Goal: Information Seeking & Learning: Find specific page/section

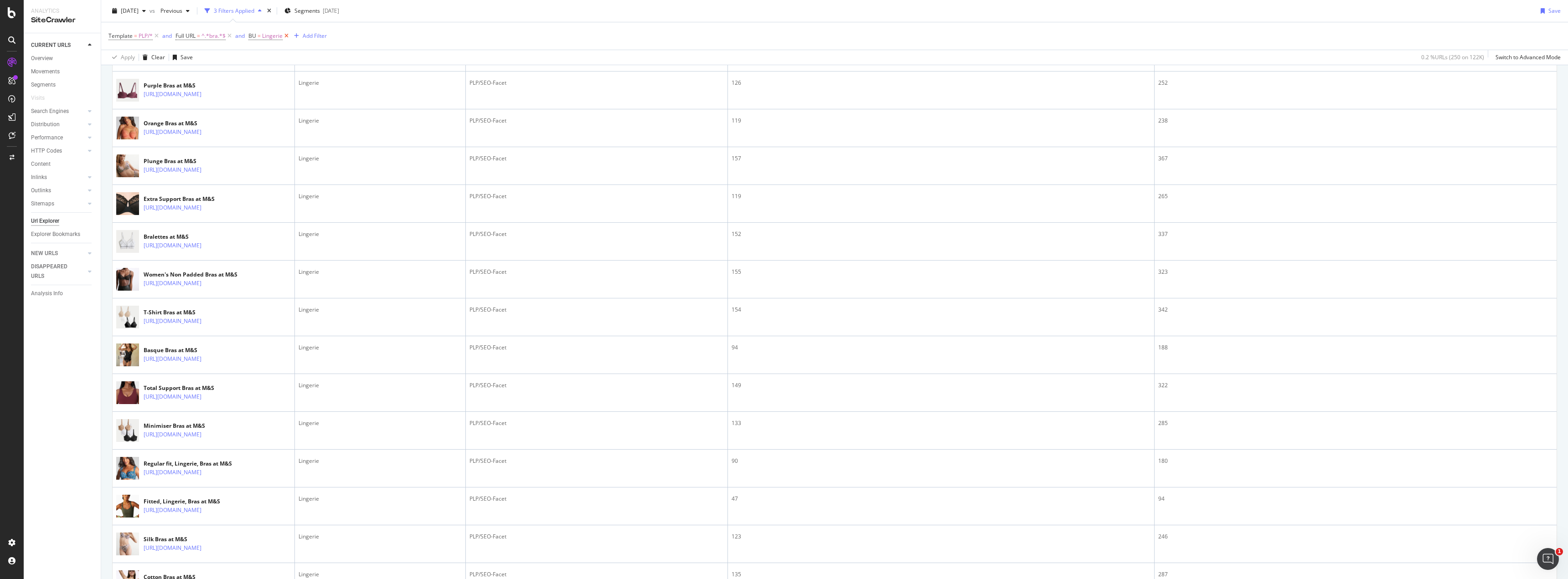
click at [285, 36] on icon at bounding box center [287, 36] width 8 height 9
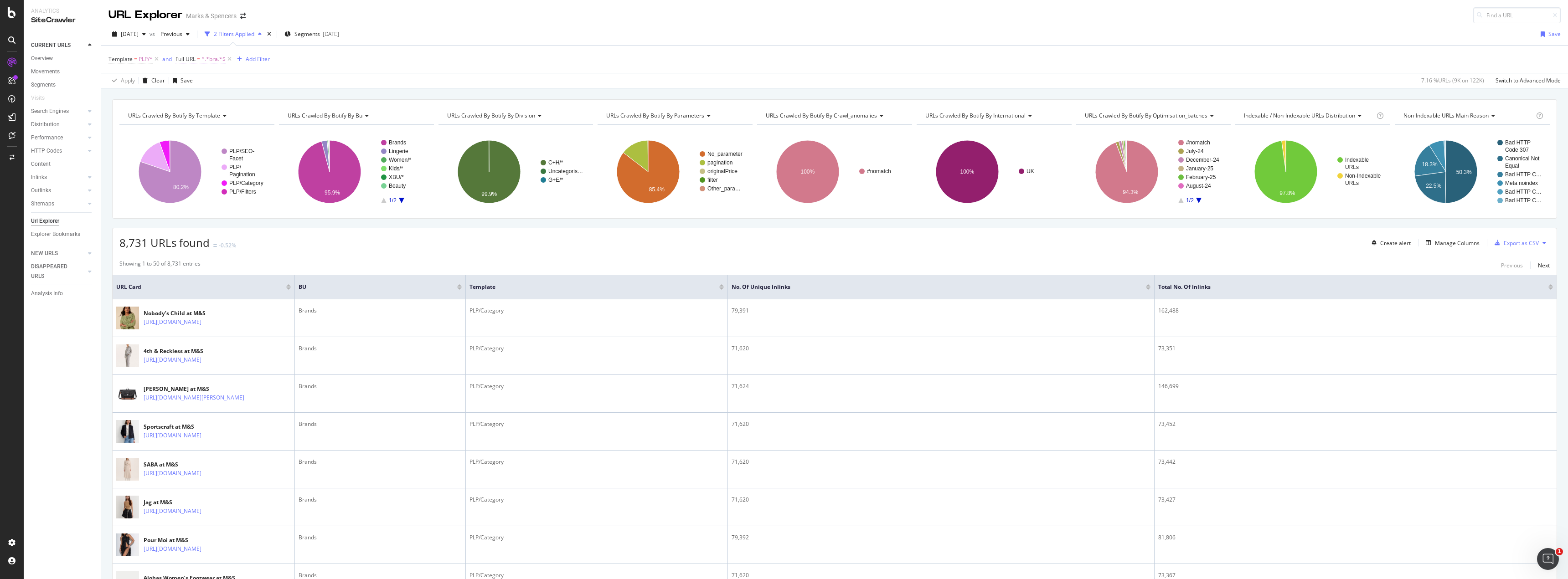
click at [208, 60] on span "^.*bra.*$" at bounding box center [213, 59] width 24 height 13
click at [206, 103] on input "bra" at bounding box center [227, 97] width 86 height 15
type input "plant"
click at [271, 118] on div "Apply" at bounding box center [277, 116] width 14 height 8
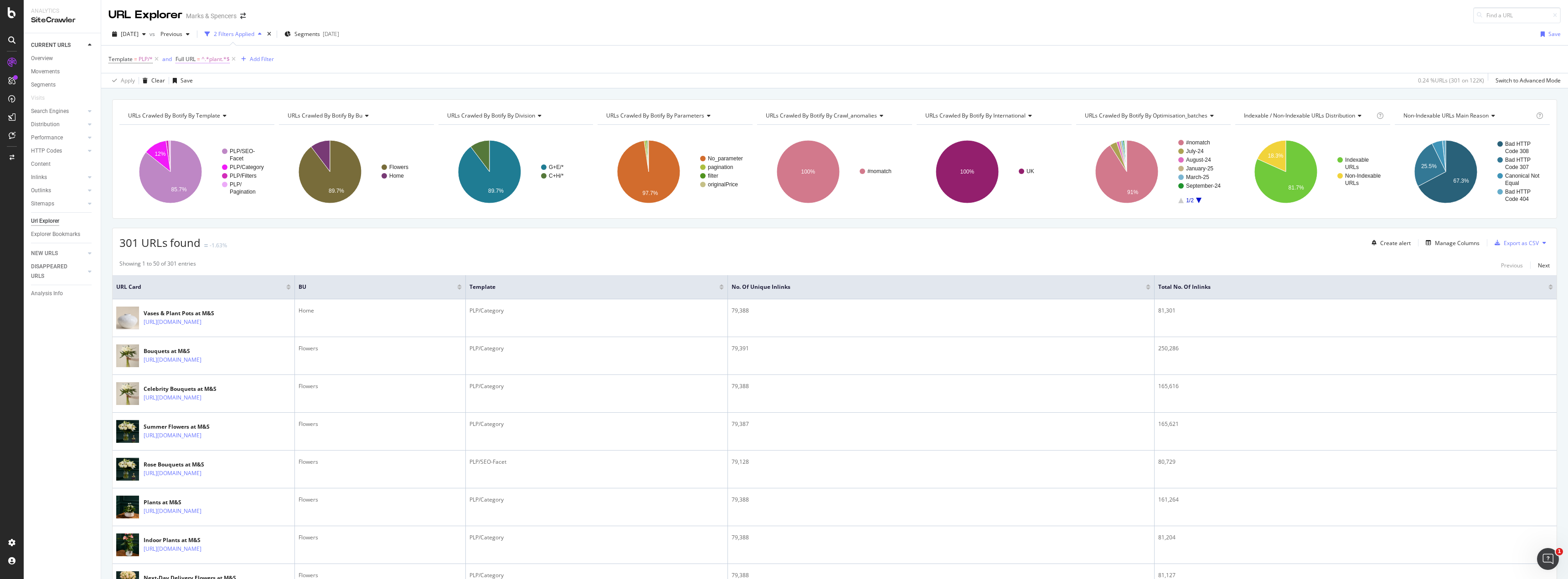
click at [212, 58] on span "^.*plant.*$" at bounding box center [215, 59] width 28 height 13
click at [209, 95] on input "plant" at bounding box center [227, 97] width 86 height 15
type input "garden"
click at [287, 119] on div "Contains garden Cancel Add filter Apply" at bounding box center [234, 97] width 115 height 62
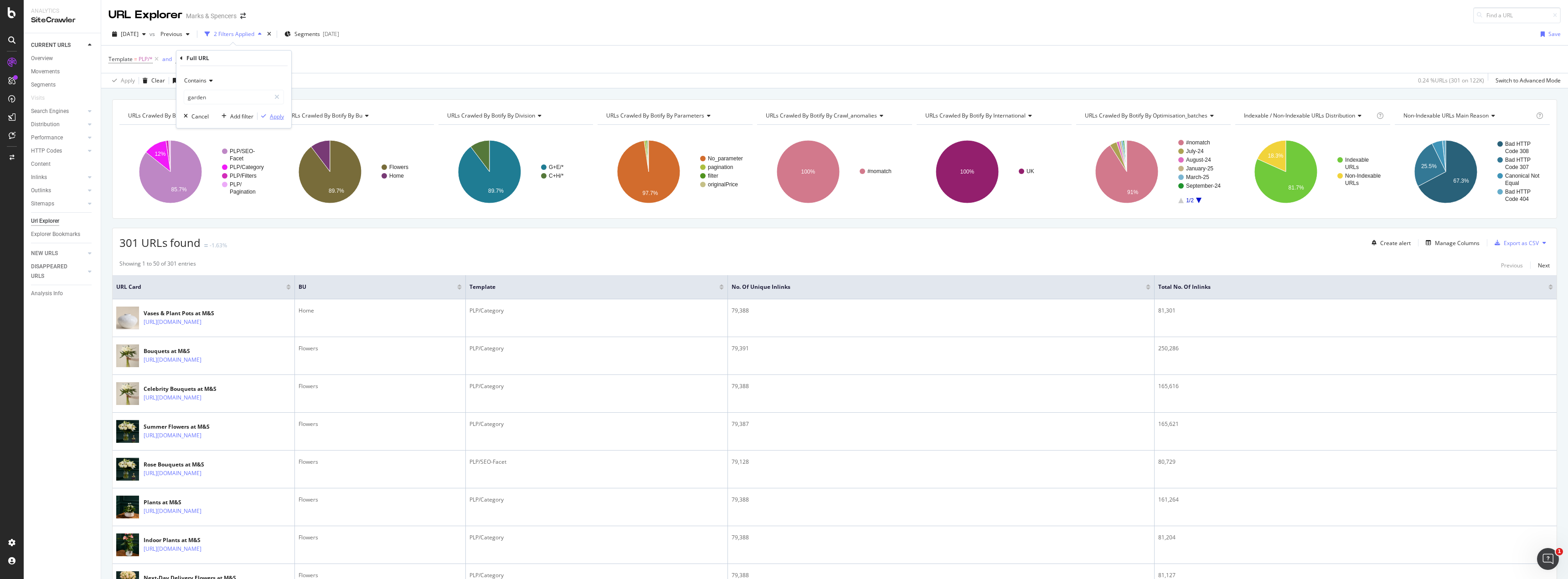
click at [283, 119] on div "Apply" at bounding box center [277, 116] width 14 height 8
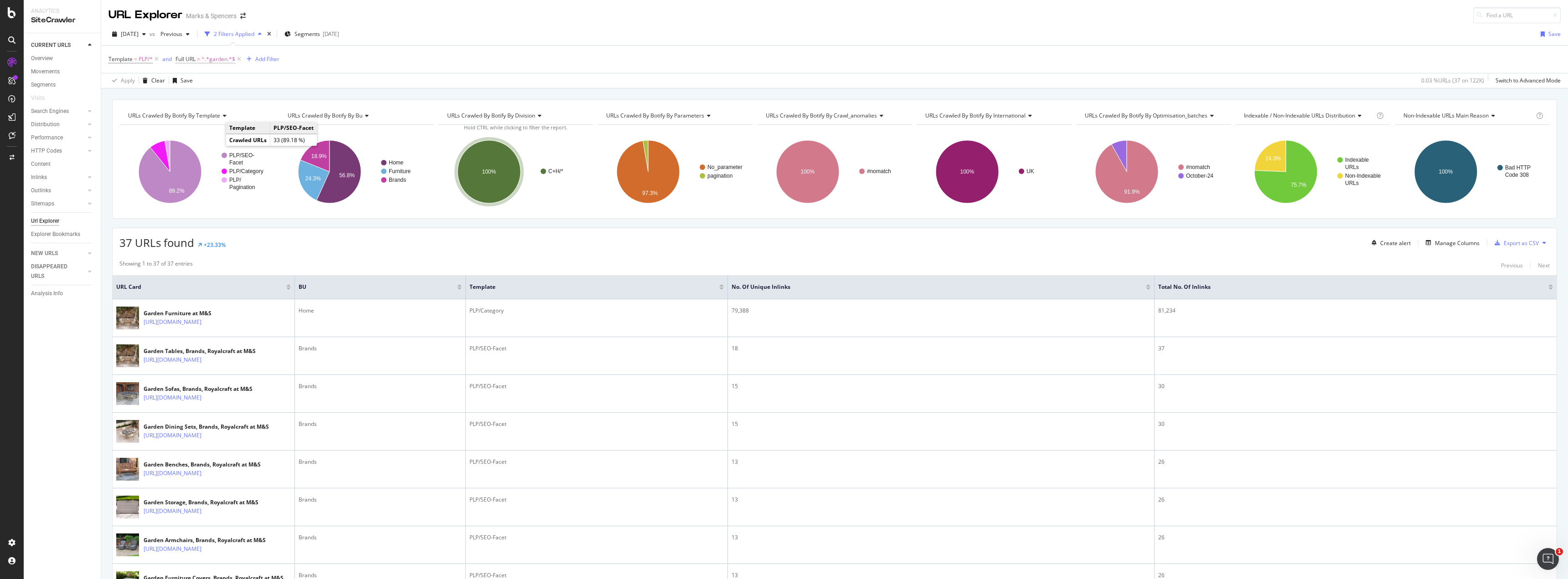
click at [216, 60] on span "^.*garden.*$" at bounding box center [218, 59] width 34 height 13
click at [203, 96] on input "garden" at bounding box center [227, 97] width 86 height 15
type input "plant"
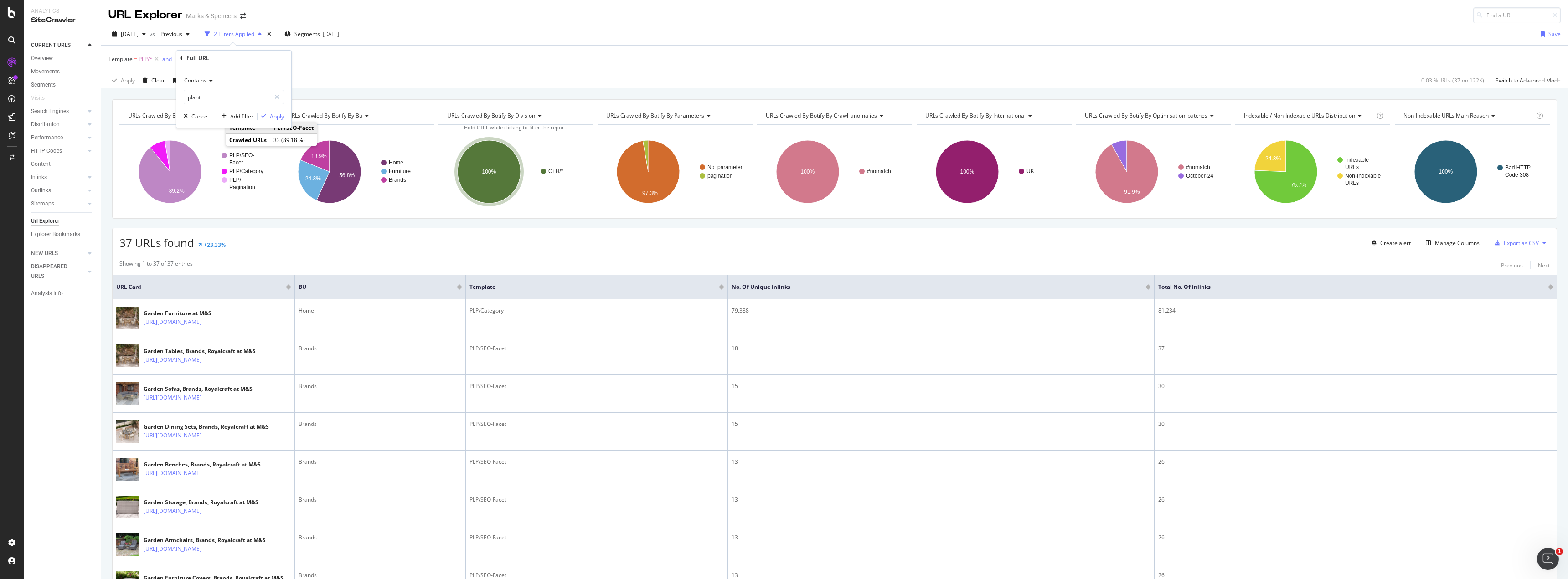
click at [267, 119] on div "button" at bounding box center [263, 116] width 13 height 5
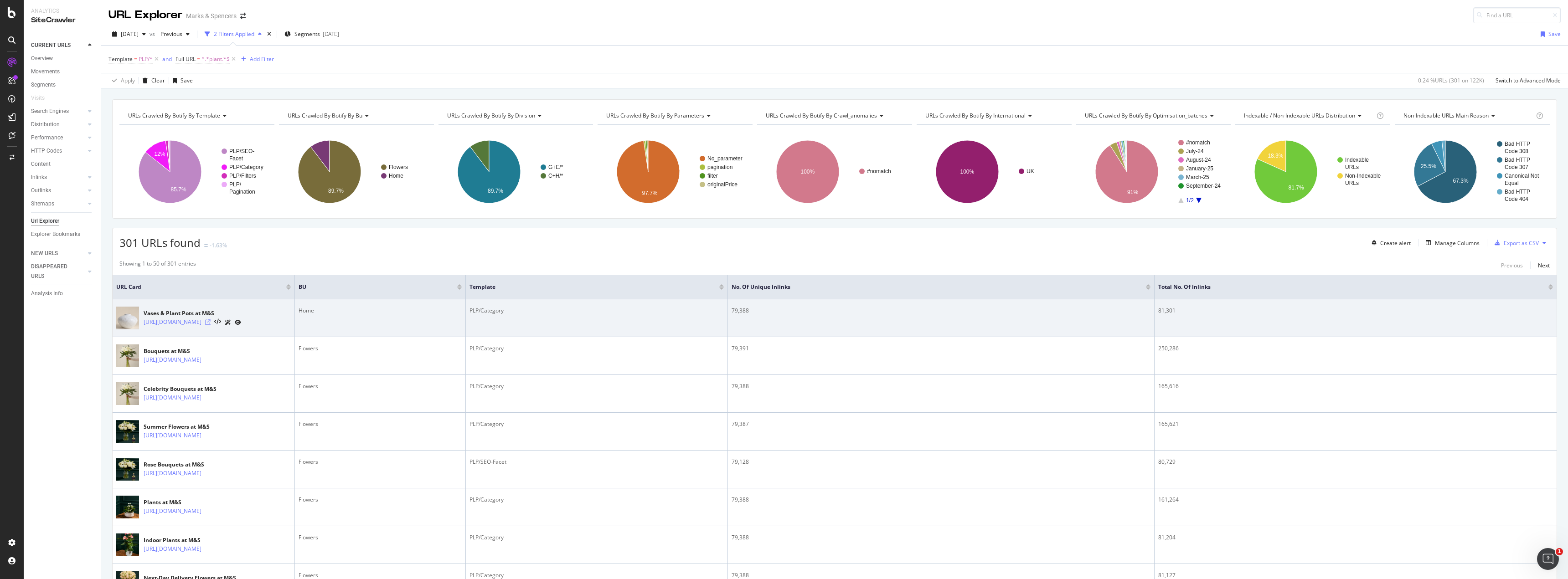
click at [210, 325] on icon at bounding box center [208, 322] width 5 height 5
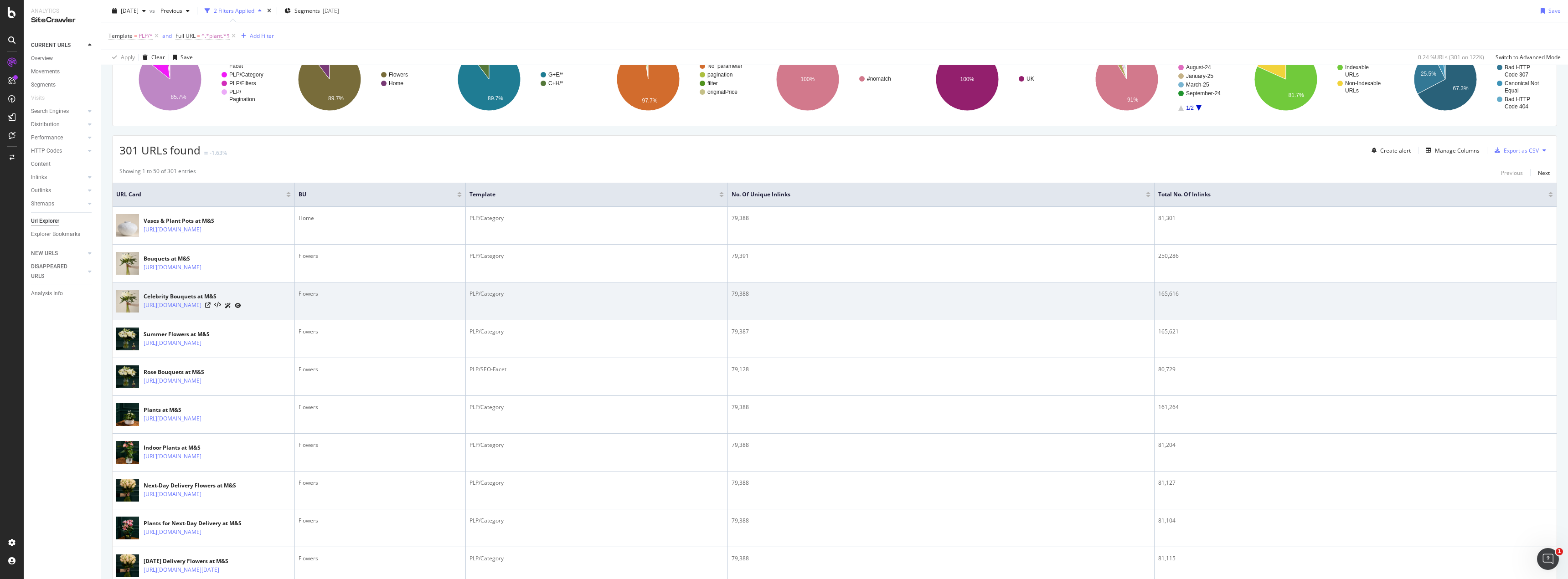
scroll to position [93, 0]
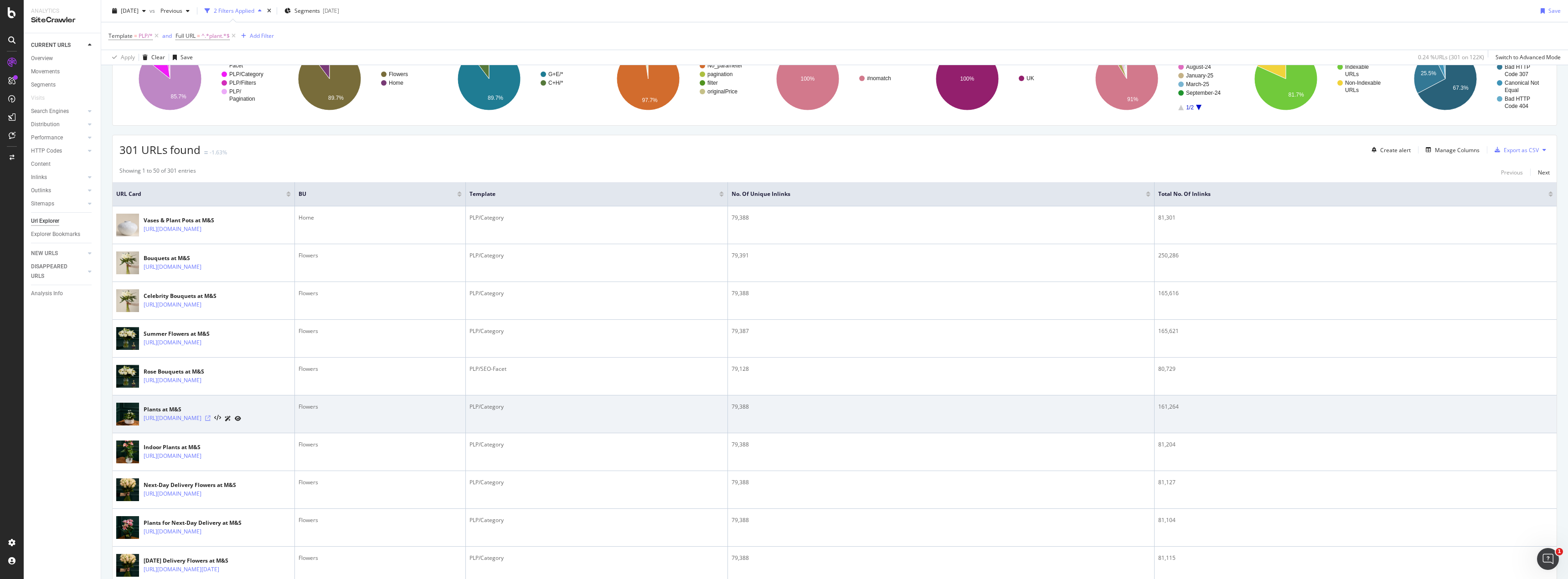
click at [210, 421] on icon at bounding box center [208, 418] width 5 height 5
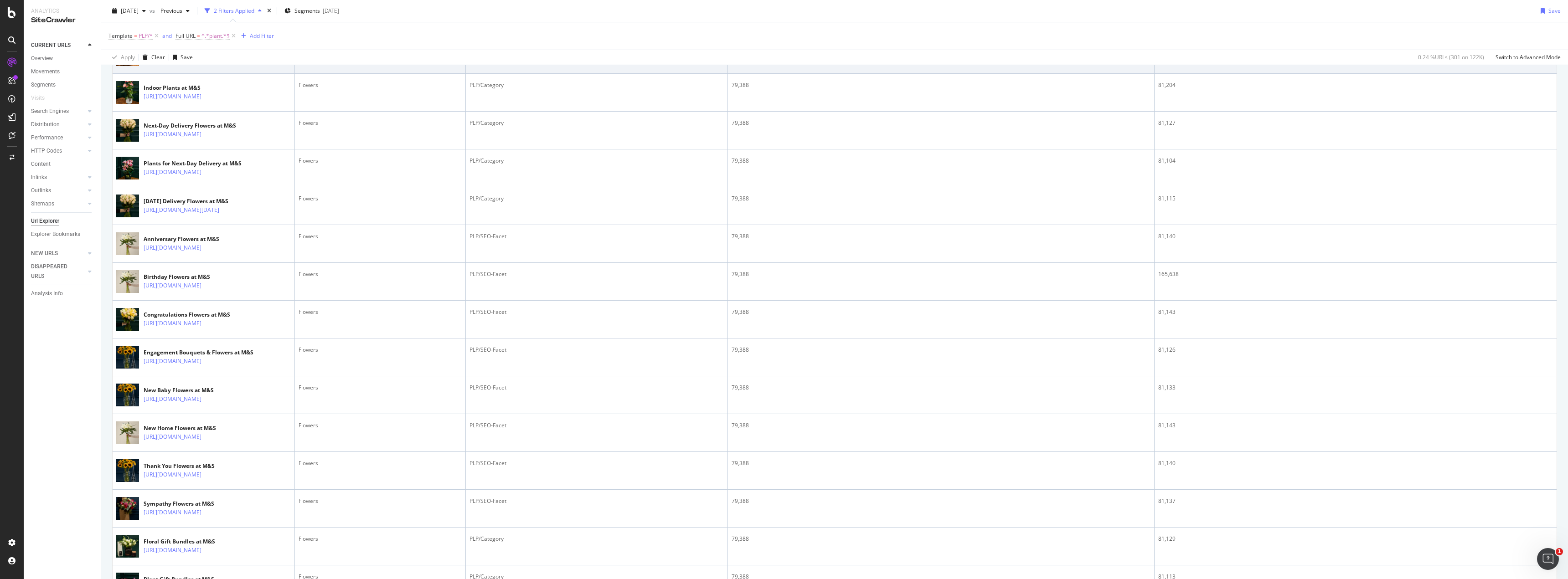
scroll to position [453, 0]
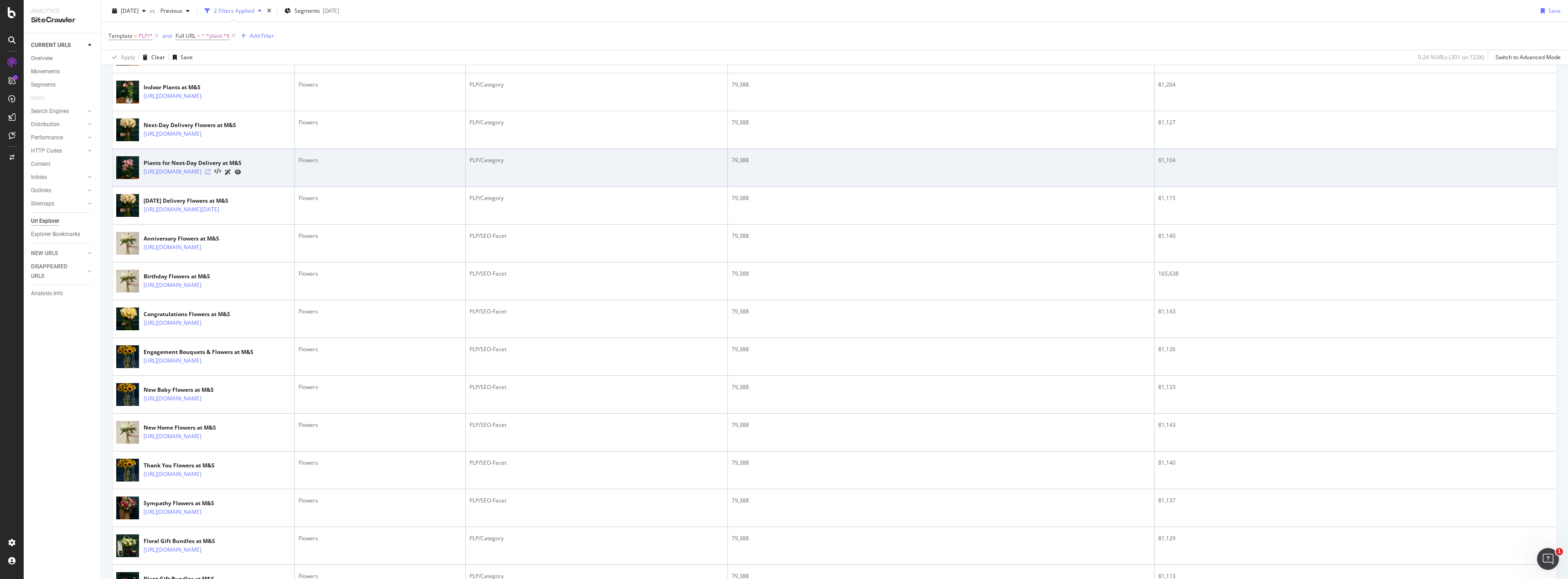
click at [210, 175] on icon at bounding box center [208, 171] width 5 height 5
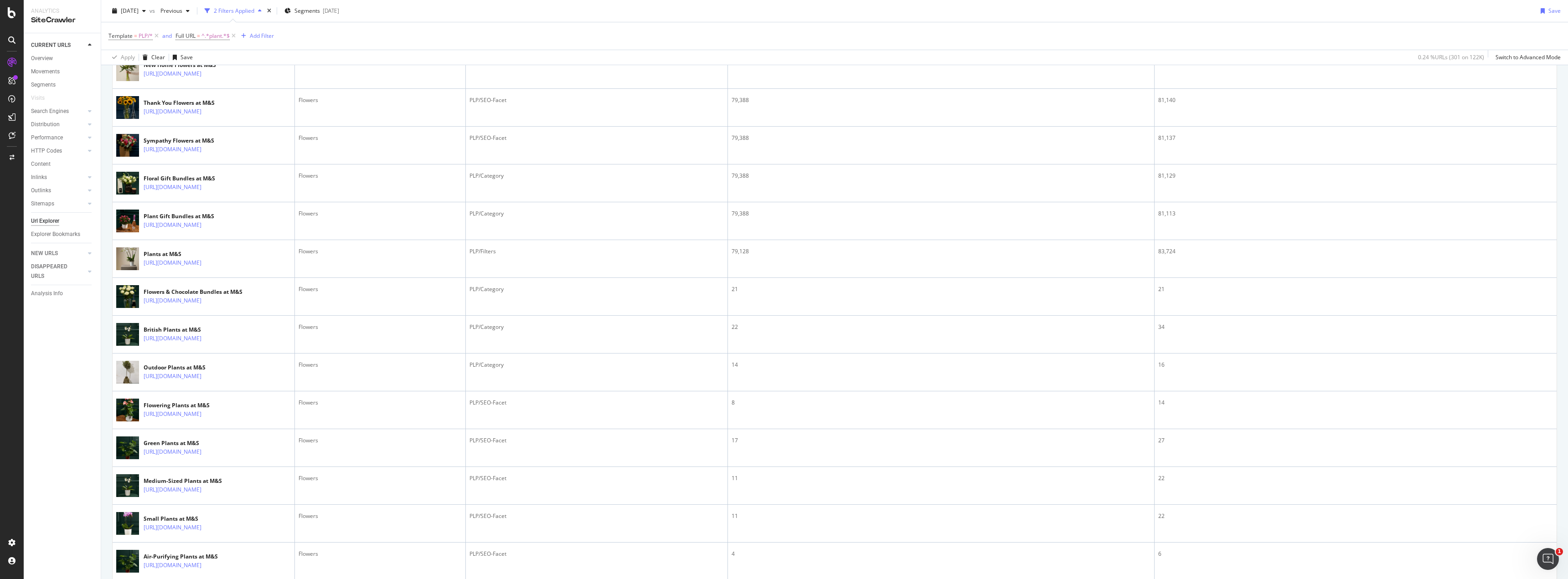
scroll to position [863, 0]
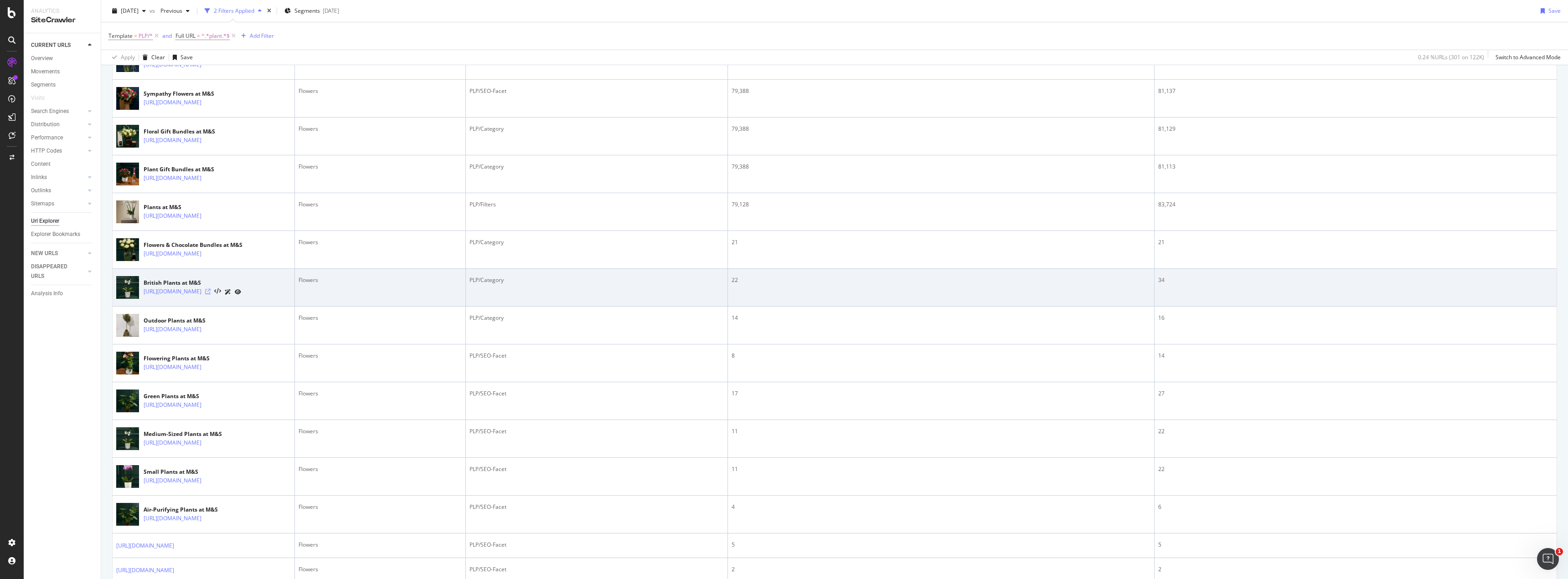
click at [210, 294] on icon at bounding box center [208, 292] width 5 height 5
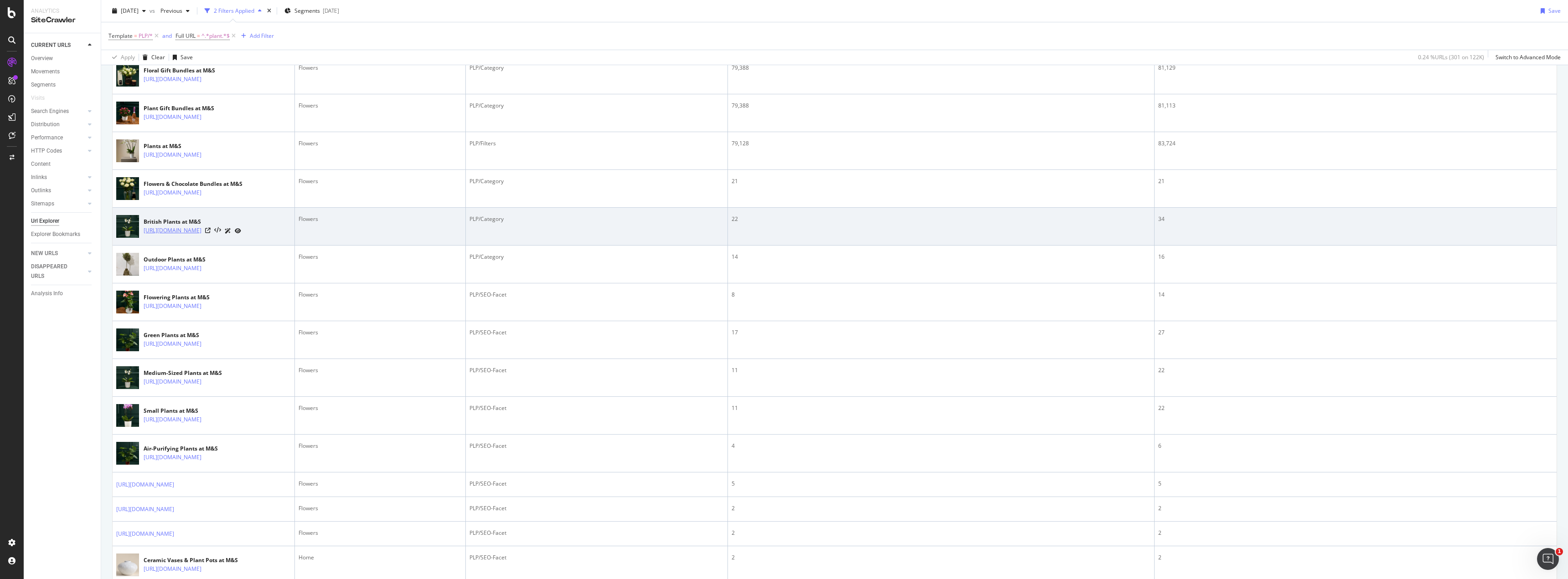
scroll to position [934, 0]
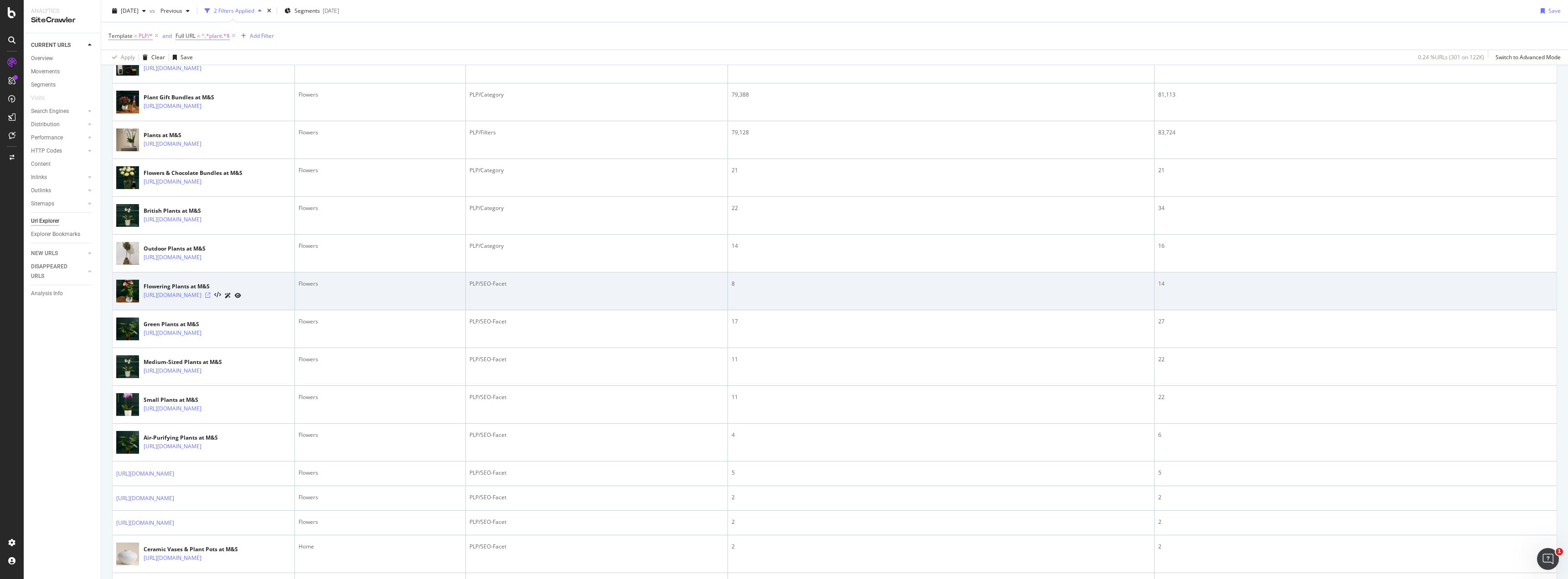
click at [210, 298] on icon at bounding box center [208, 295] width 5 height 5
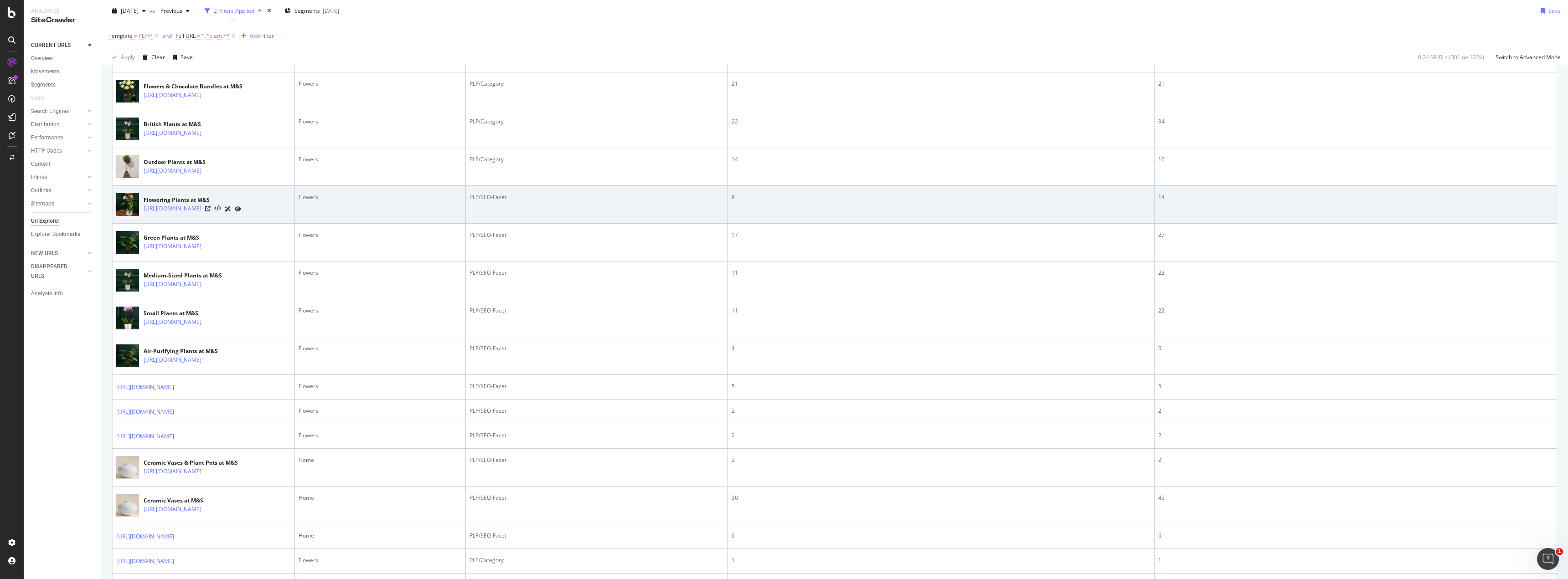
scroll to position [1022, 0]
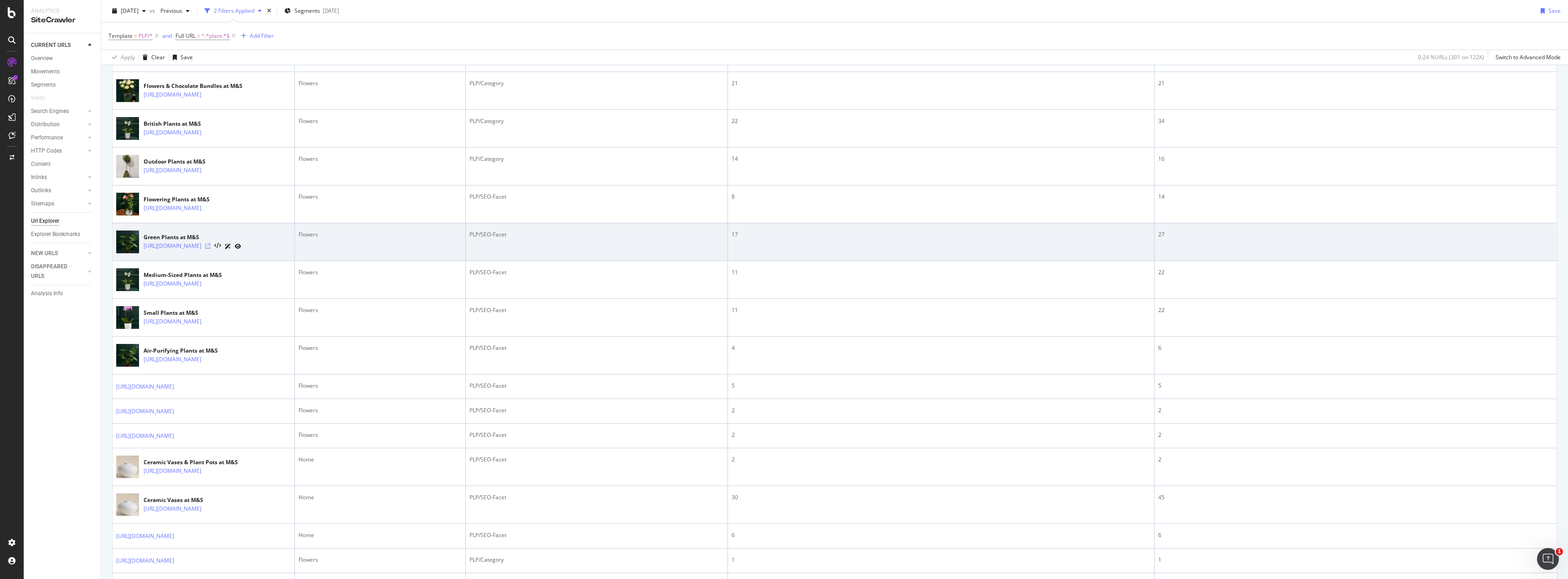
click at [210, 249] on icon at bounding box center [208, 246] width 5 height 5
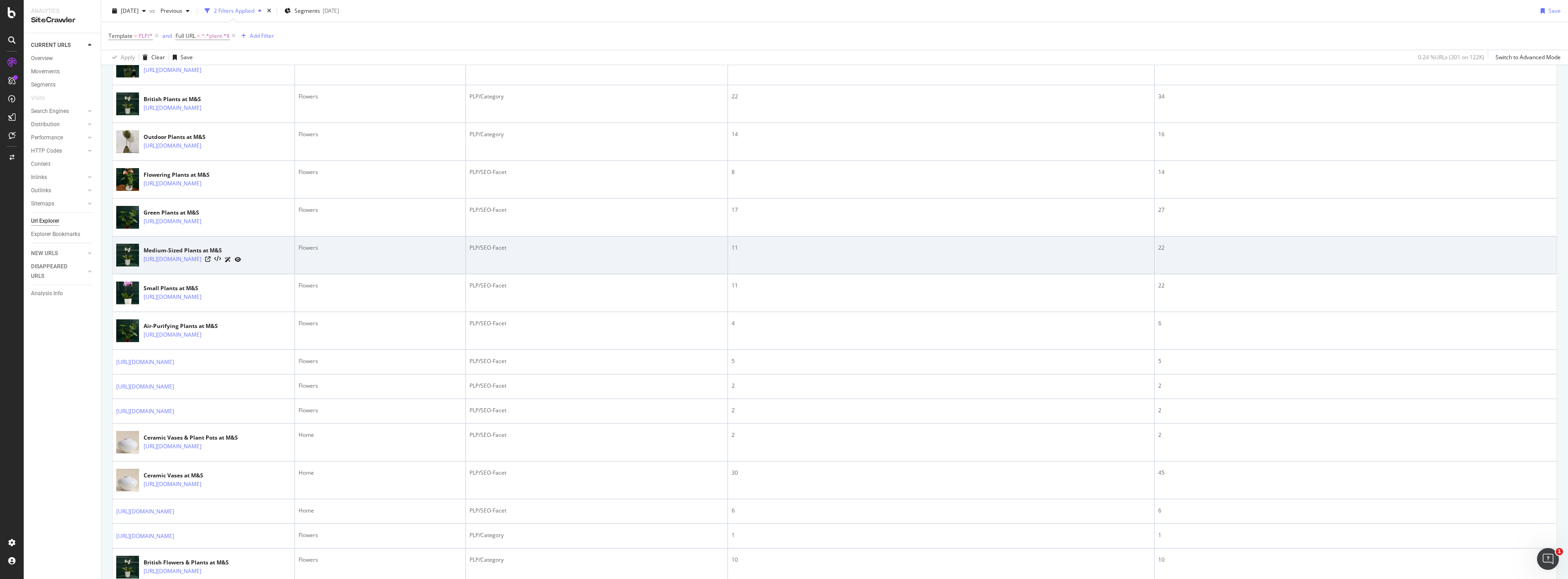
scroll to position [1047, 0]
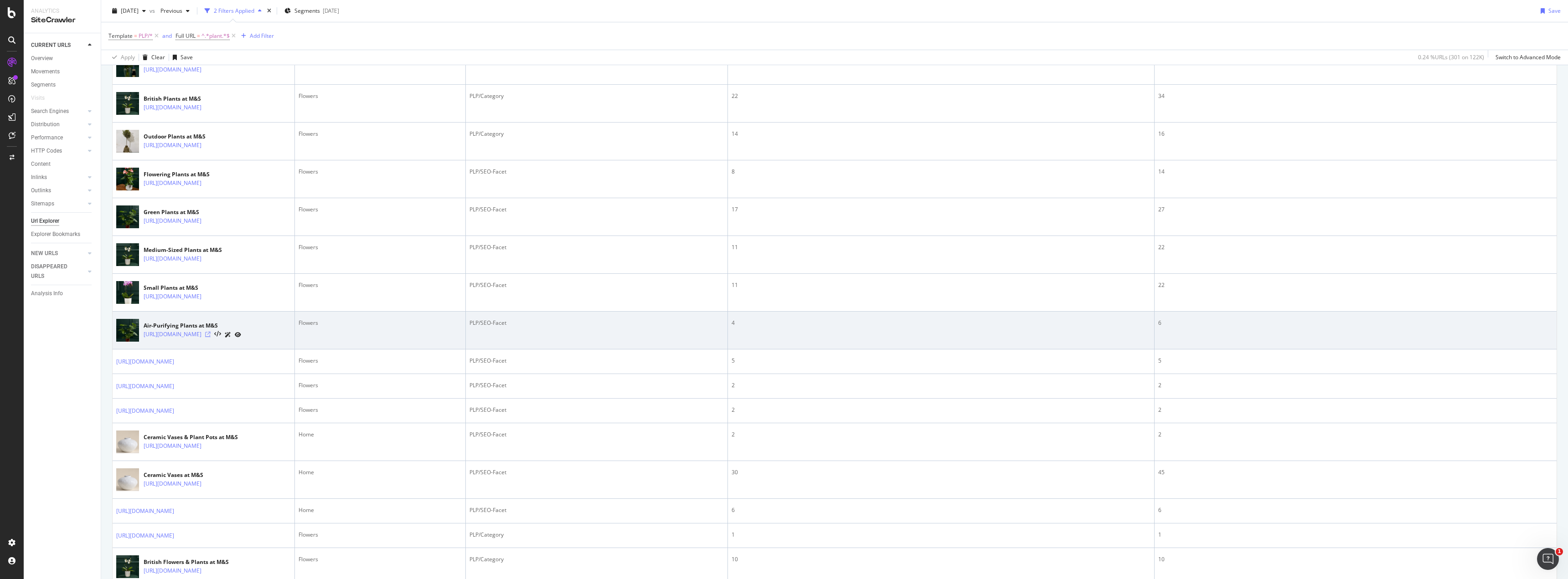
click at [210, 337] on icon at bounding box center [208, 334] width 5 height 5
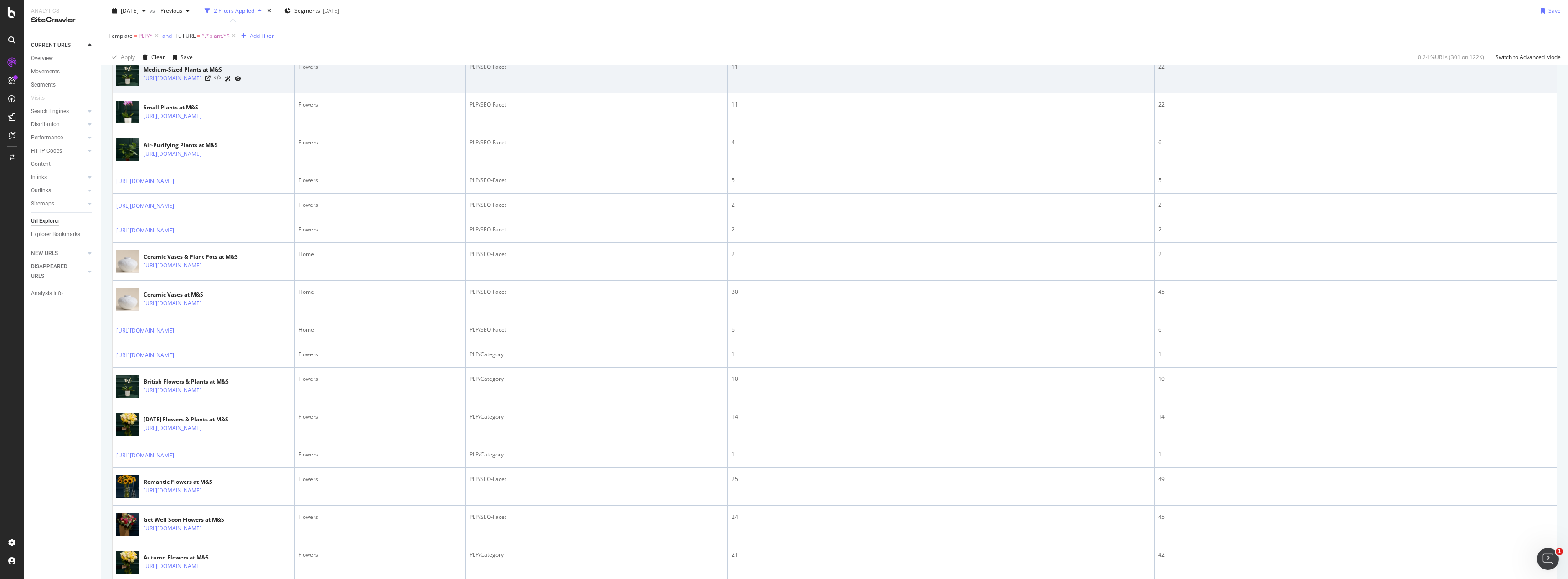
scroll to position [1237, 0]
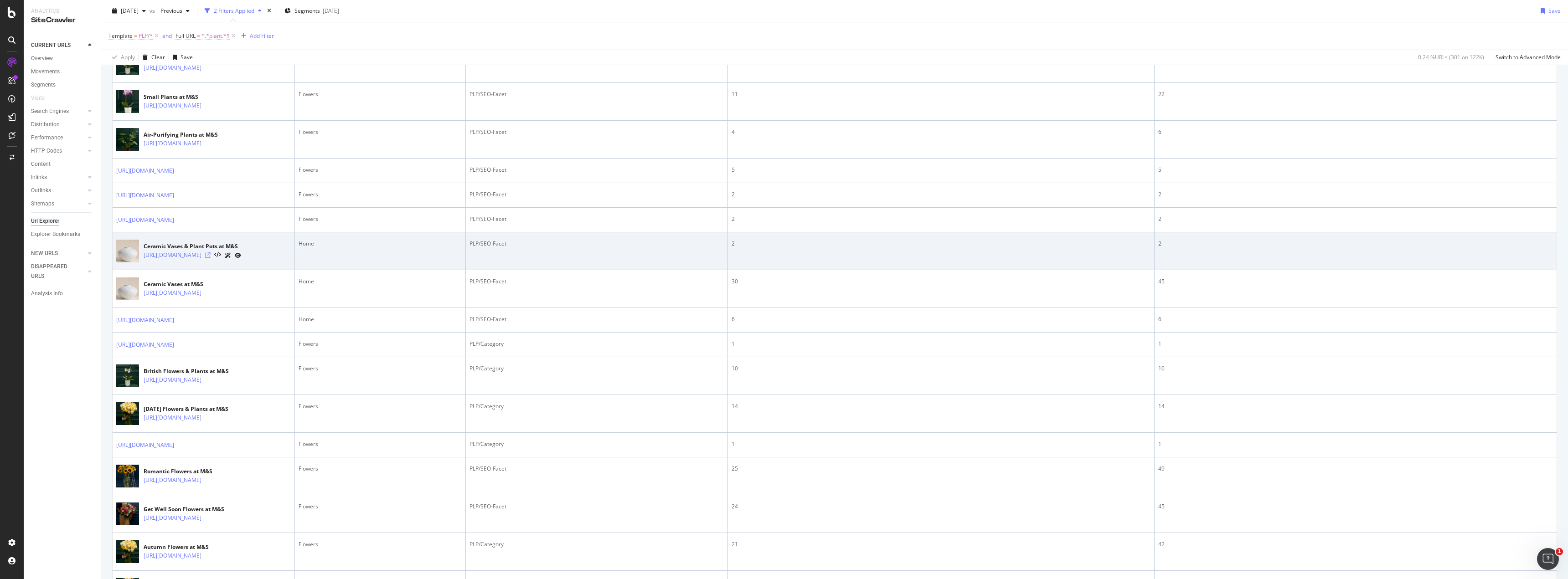
click at [210, 258] on icon at bounding box center [208, 255] width 5 height 5
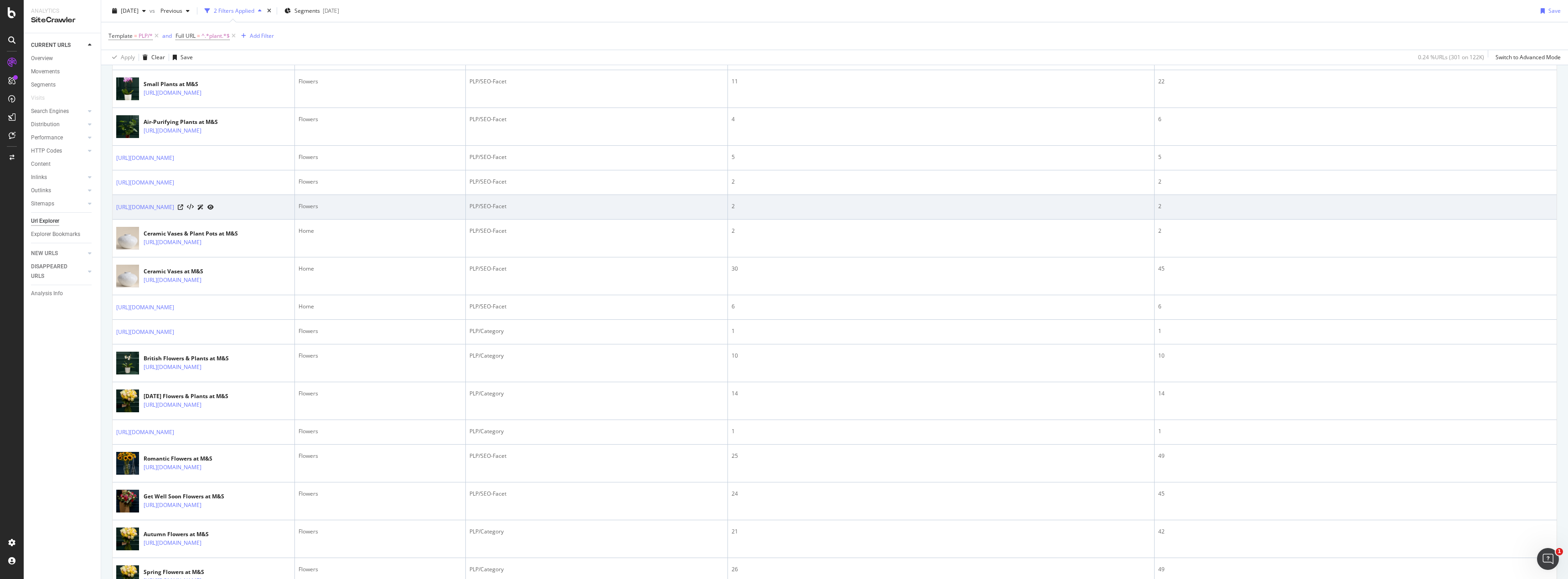
scroll to position [1200, 0]
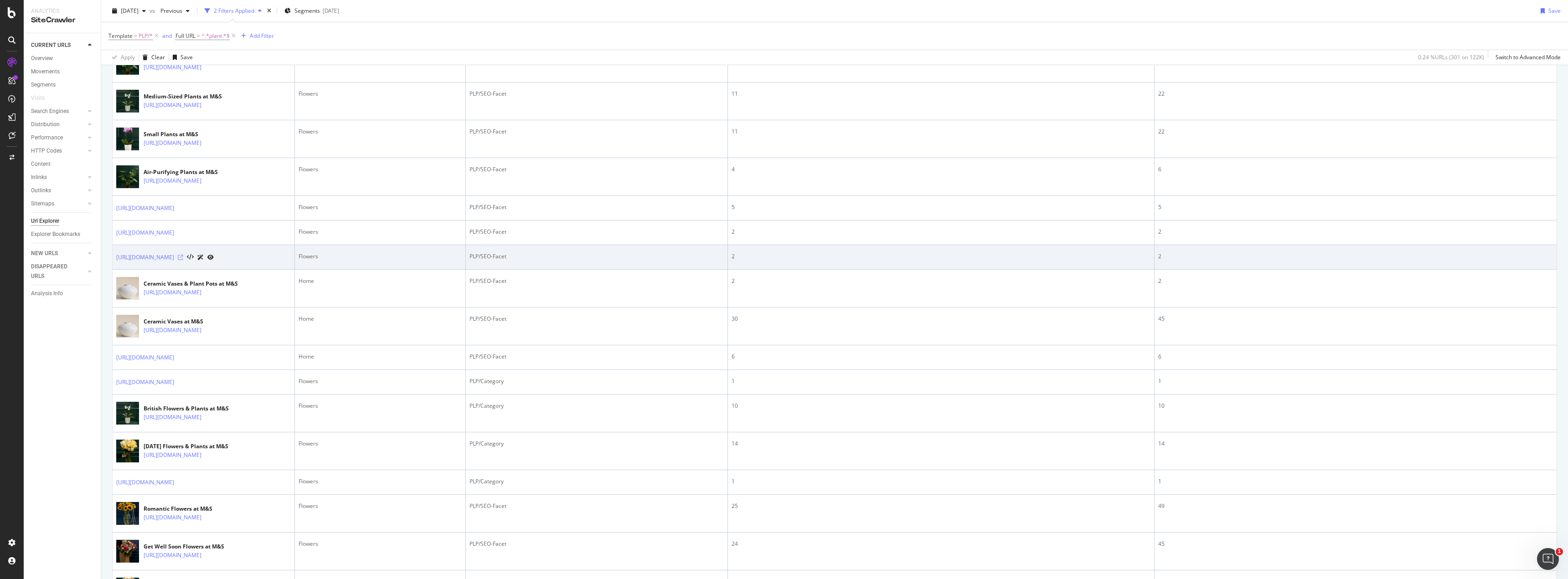
click at [183, 260] on icon at bounding box center [181, 257] width 5 height 5
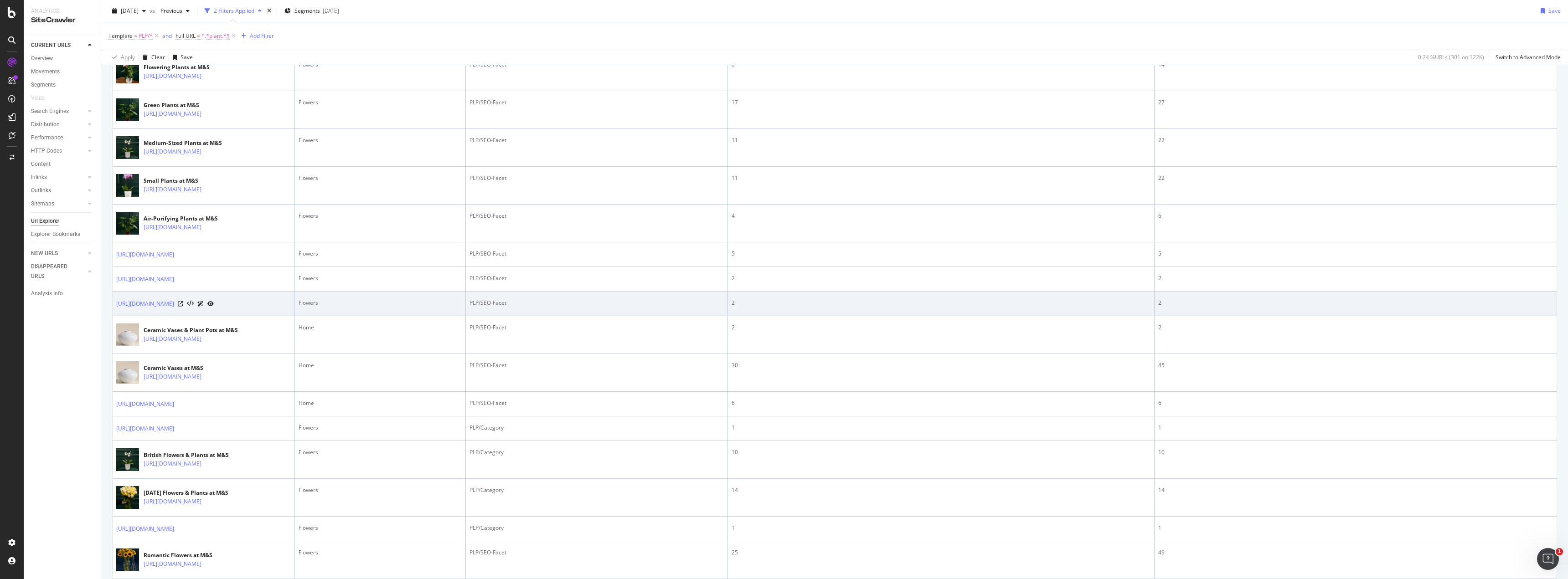
scroll to position [1152, 0]
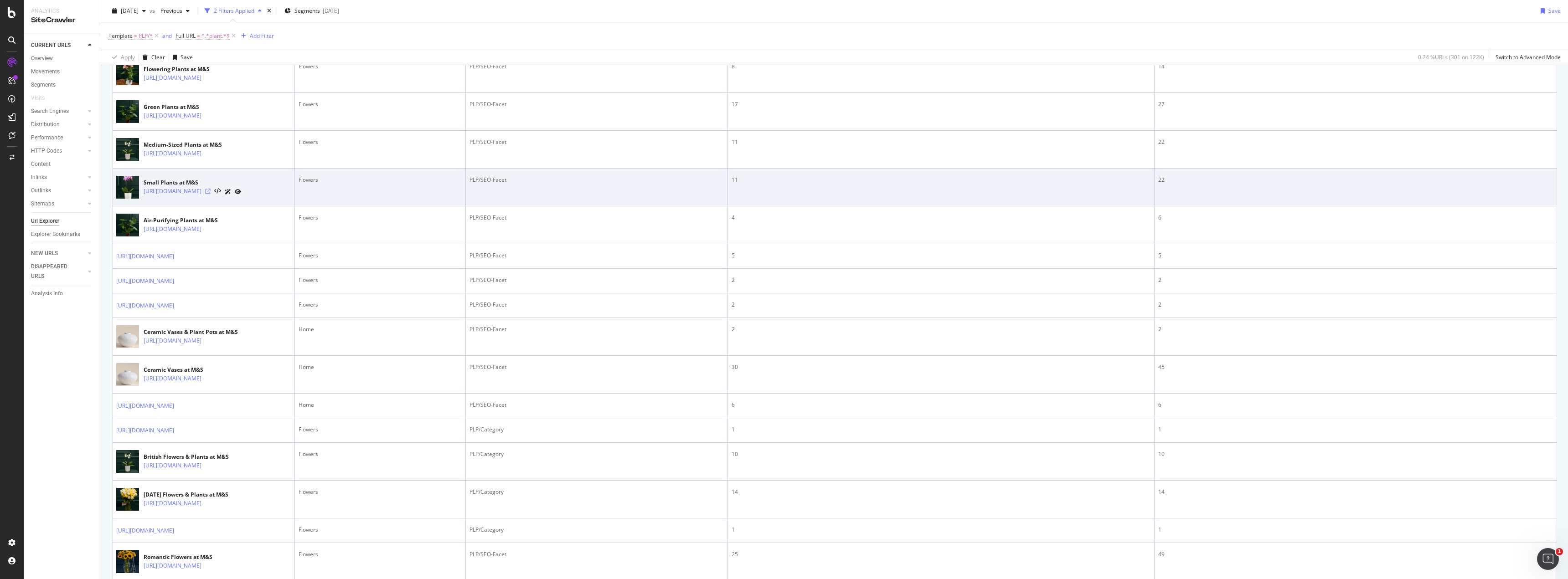
click at [210, 194] on icon at bounding box center [208, 191] width 5 height 5
